Goal: Find specific page/section: Find specific page/section

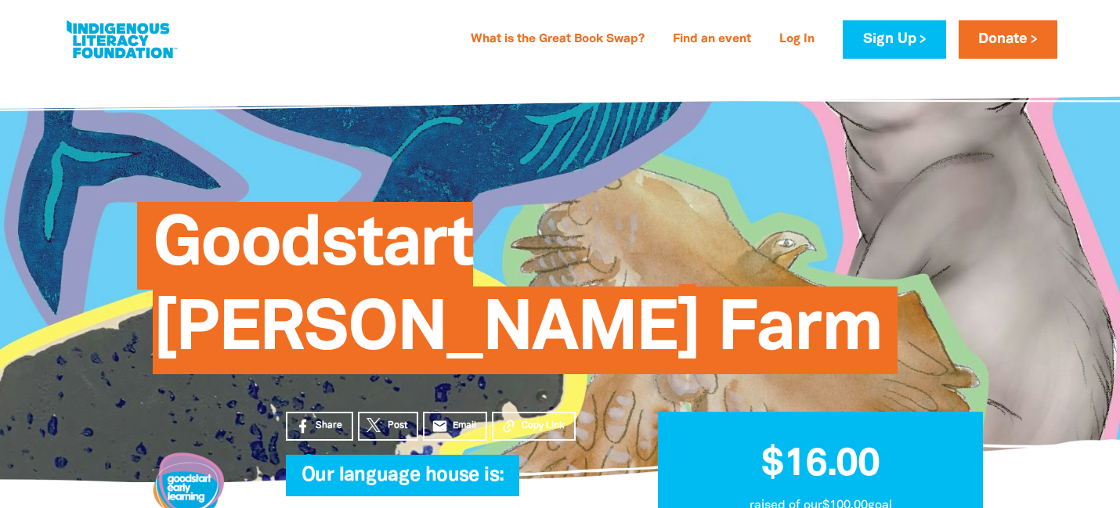
click at [508, 247] on span "Goodstart [PERSON_NAME] Farm" at bounding box center [517, 294] width 729 height 161
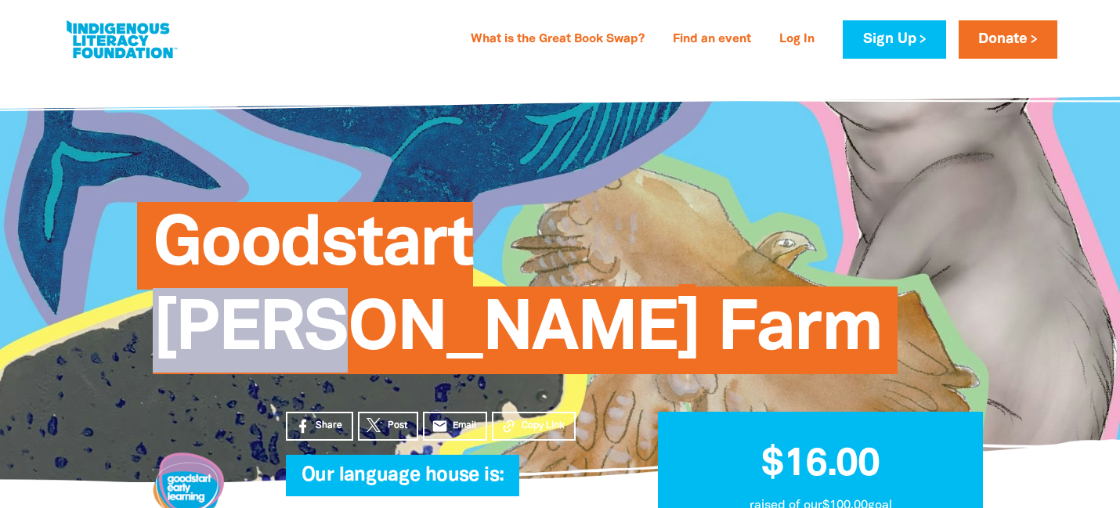
click at [508, 247] on span "Goodstart [PERSON_NAME] Farm" at bounding box center [517, 294] width 729 height 161
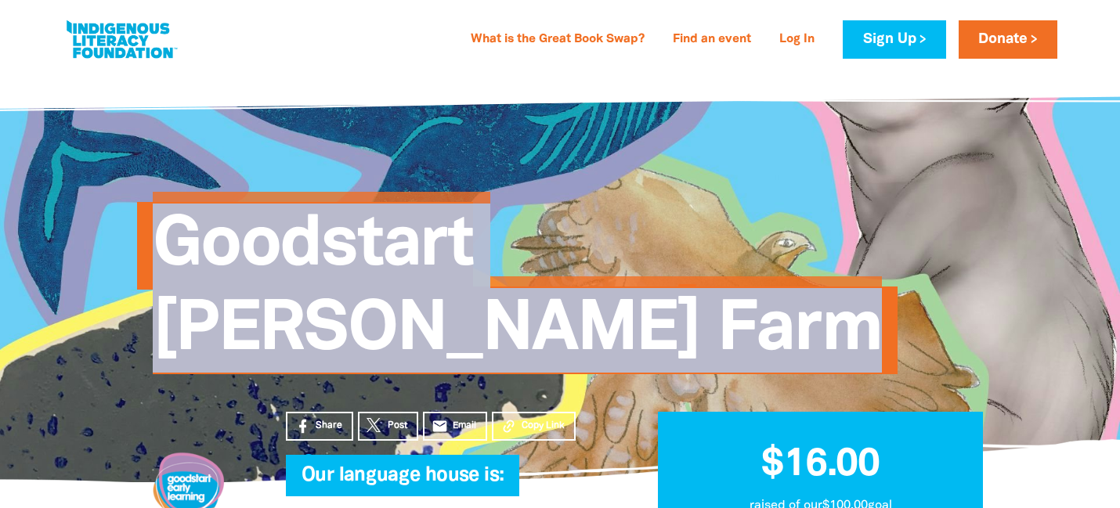
click at [508, 247] on span "Goodstart [PERSON_NAME] Farm" at bounding box center [517, 294] width 729 height 161
copy div "Goodstart [PERSON_NAME] Farm We are part of Link to Girrganyi Girrganyi $9,577 …"
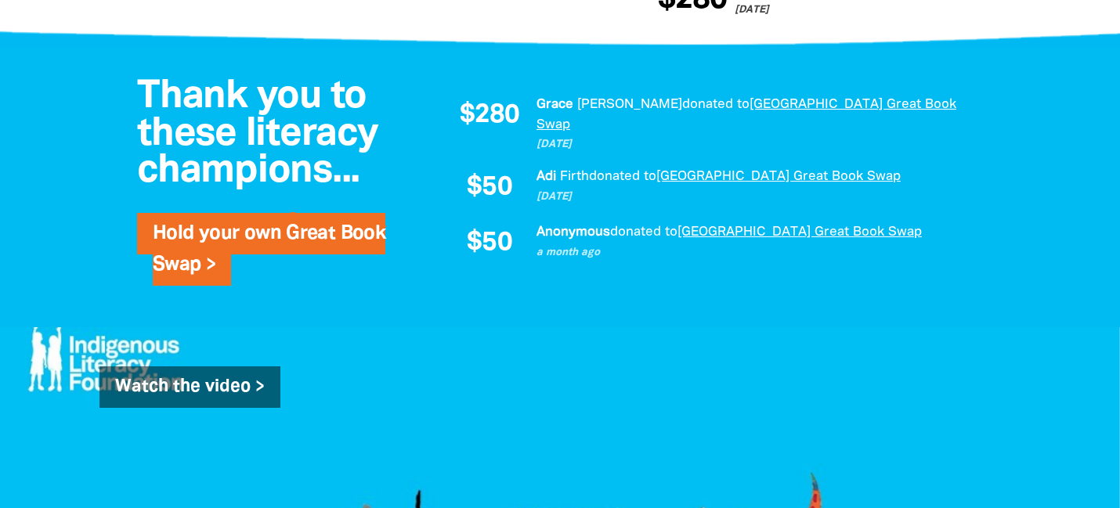
scroll to position [1085, 0]
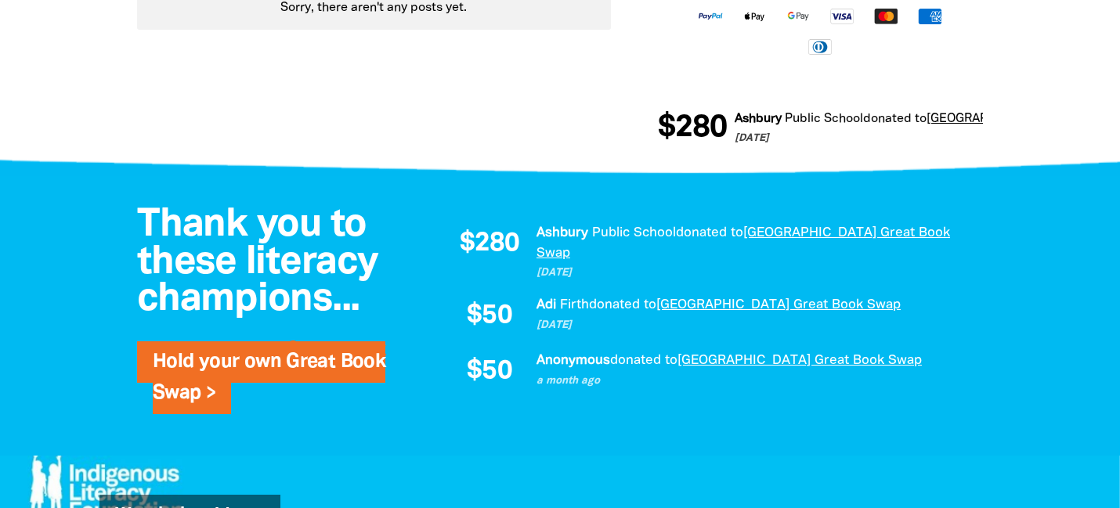
scroll to position [953, 0]
